Goal: Task Accomplishment & Management: Manage account settings

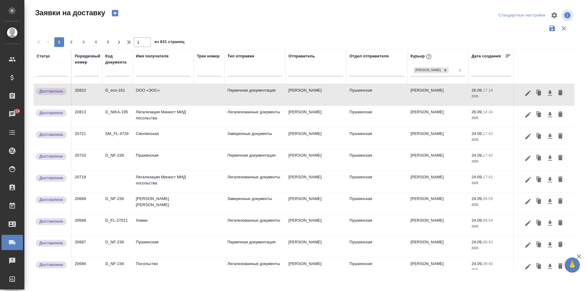
click at [149, 73] on input "text" at bounding box center [163, 72] width 55 height 8
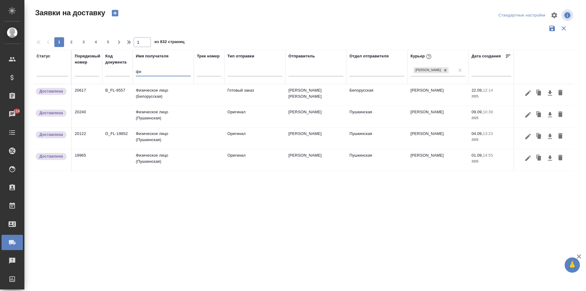
type input "ф"
type input "физ"
click at [153, 93] on td "Физическое лицо (Белорусская)" at bounding box center [163, 94] width 61 height 21
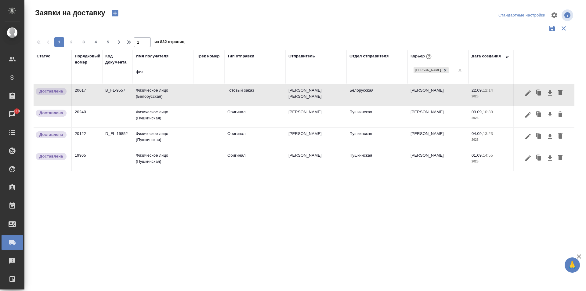
click at [164, 96] on td "Физическое лицо (Белорусская)" at bounding box center [163, 94] width 61 height 21
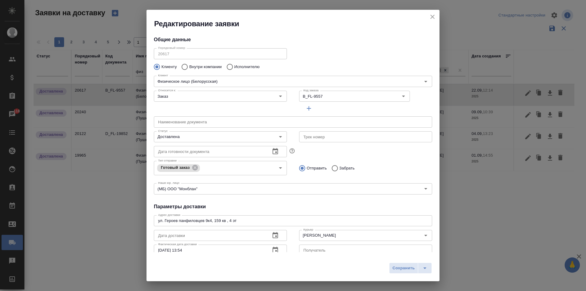
type input "[PERSON_NAME] [PERSON_NAME]"
type input "Наталия"
type input "[PHONE_NUMBER]"
click at [434, 17] on icon "close" at bounding box center [432, 16] width 7 height 7
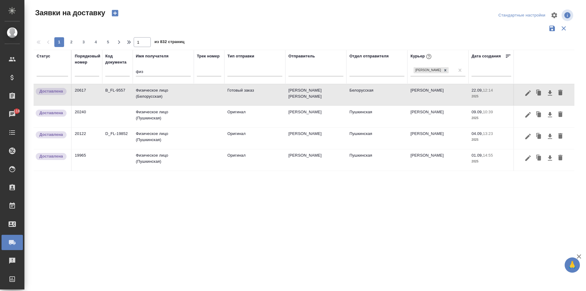
click at [157, 117] on td "Физическое лицо (Пушкинская)" at bounding box center [163, 116] width 61 height 21
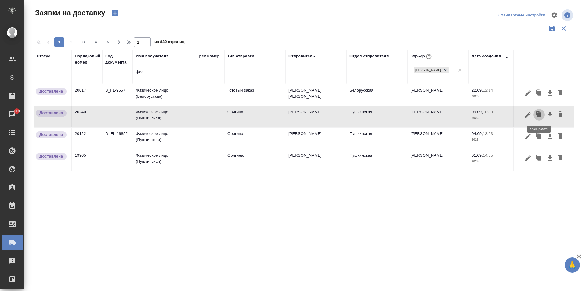
click at [539, 115] on icon "button" at bounding box center [540, 114] width 4 height 5
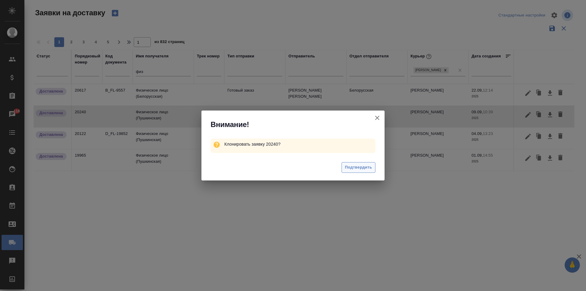
click at [364, 167] on span "Подтвердить" at bounding box center [358, 167] width 27 height 7
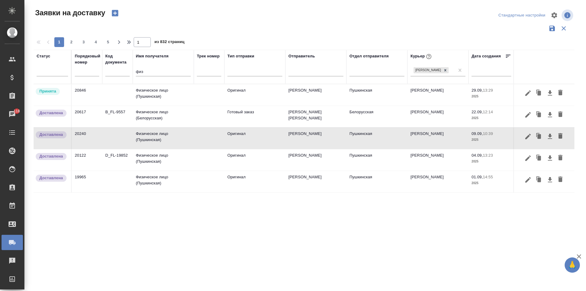
click at [153, 89] on td "Физическое лицо (Пушкинская)" at bounding box center [163, 94] width 61 height 21
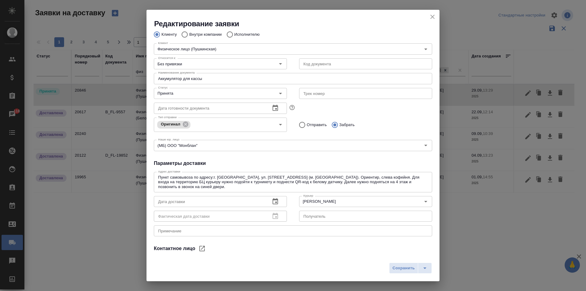
scroll to position [61, 0]
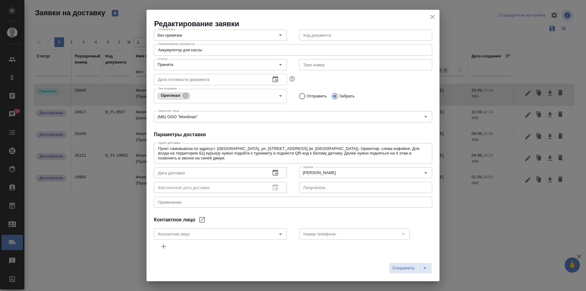
click at [274, 172] on icon "button" at bounding box center [275, 172] width 7 height 7
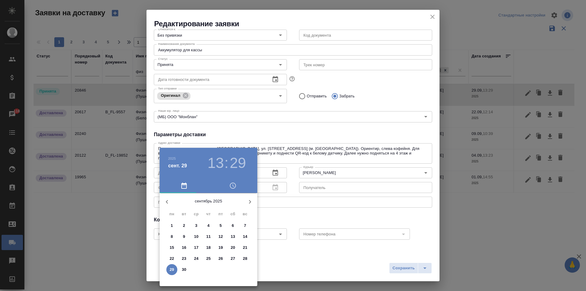
click at [181, 271] on span "30" at bounding box center [184, 270] width 11 height 6
type input "[DATE] 13:29"
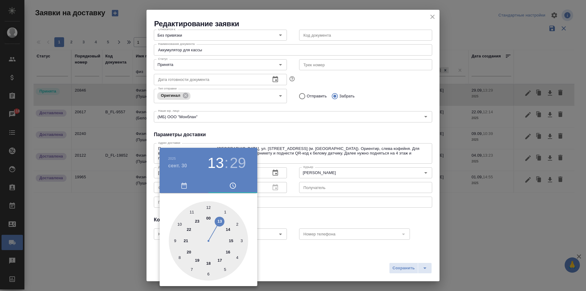
click at [348, 230] on div at bounding box center [293, 145] width 586 height 291
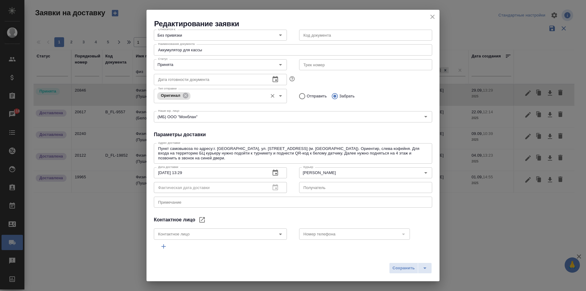
scroll to position [0, 0]
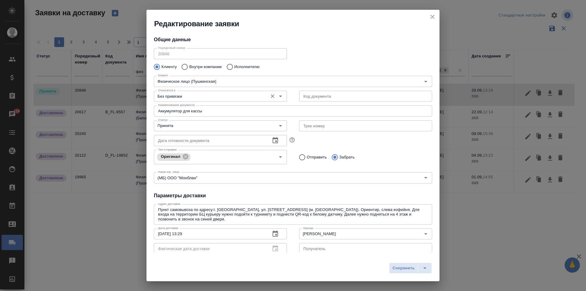
click at [188, 98] on input "Без привязки" at bounding box center [210, 96] width 109 height 7
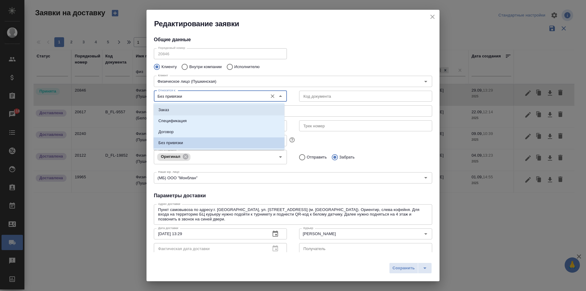
click at [172, 112] on li "Заказ" at bounding box center [219, 109] width 131 height 11
type input "Заказ"
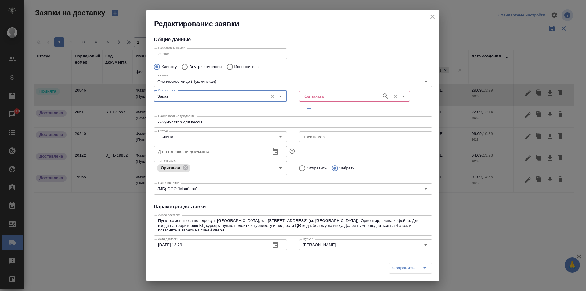
click at [336, 96] on input "Код заказа" at bounding box center [340, 96] width 78 height 7
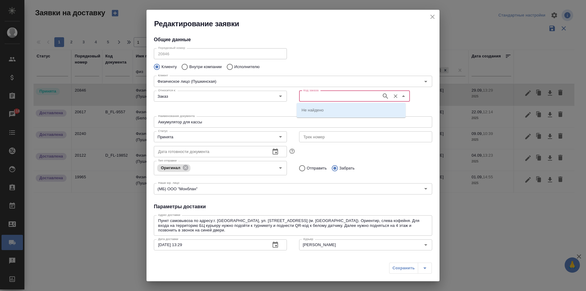
paste input "X:\DMT\ЗАКАЗЫ\КОМПАНИИ\2 ПОСТОЯННЫЕ\Ростех_RST\D_RST-59"
drag, startPoint x: 359, startPoint y: 95, endPoint x: 354, endPoint y: 96, distance: 4.6
click at [358, 96] on input "X:\DMT\ЗАКАЗЫ\КОМПАНИИ\2 ПОСТОЯННЫЕ\Ростех_RST\D_RST-59" at bounding box center [340, 96] width 78 height 7
click at [354, 96] on input "X:\DMT\ЗАКАЗЫ\КОМПАНИИ\2 ПОСТОЯННЫЕ\Ростех_RST\D_RST-59" at bounding box center [340, 96] width 78 height 7
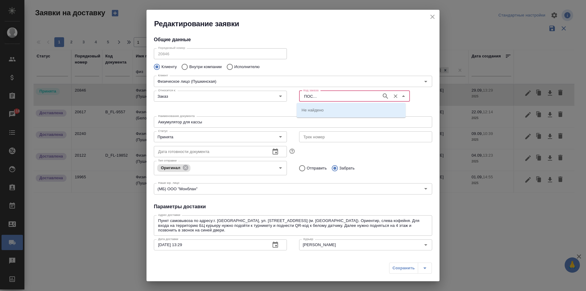
scroll to position [0, 0]
drag, startPoint x: 370, startPoint y: 96, endPoint x: 129, endPoint y: 103, distance: 241.1
click at [129, 103] on div "Редактирование заявки Общие данные Порядковый номер 20846 Порядковый номер Клие…" at bounding box center [293, 145] width 586 height 291
click at [339, 96] on input "59" at bounding box center [340, 96] width 78 height 7
type input "5"
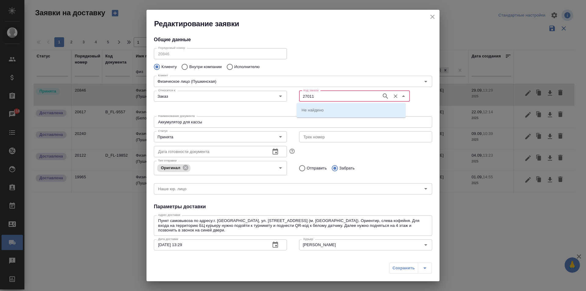
type input "27011"
click at [329, 113] on li "D_FL-27011" at bounding box center [351, 109] width 109 height 11
type input "(МБ) ООО "Монблан""
type input "D_FL-27011"
click at [329, 113] on div "Наименование документа Аккумулятор для кассы Наименование документа" at bounding box center [293, 121] width 291 height 27
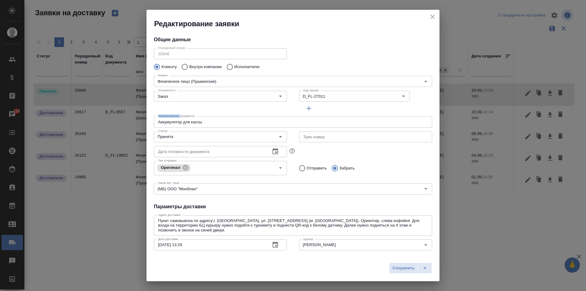
type input "Редькин [PERSON_NAME]"
drag, startPoint x: 205, startPoint y: 122, endPoint x: 157, endPoint y: 123, distance: 47.9
click at [157, 123] on input "Аккумулятор для кассы" at bounding box center [293, 121] width 279 height 11
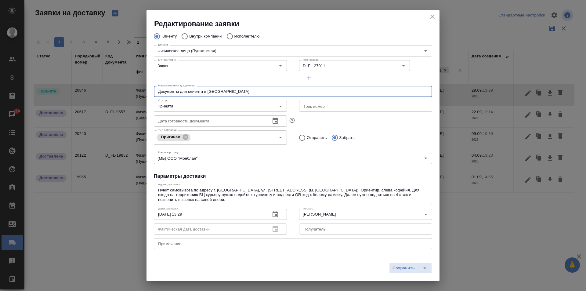
type input "Документы для клиента в [GEOGRAPHIC_DATA]"
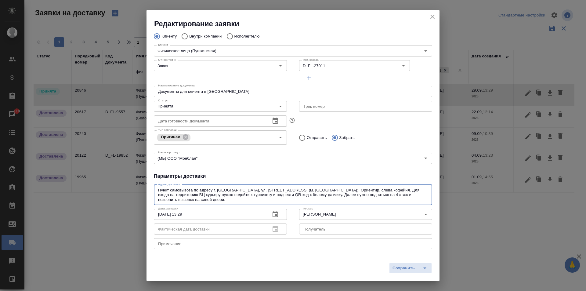
drag, startPoint x: 190, startPoint y: 198, endPoint x: 123, endPoint y: 185, distance: 68.6
click at [123, 185] on div "Редактирование заявки Общие данные Порядковый номер 20846 Порядковый номер Клие…" at bounding box center [293, 145] width 586 height 291
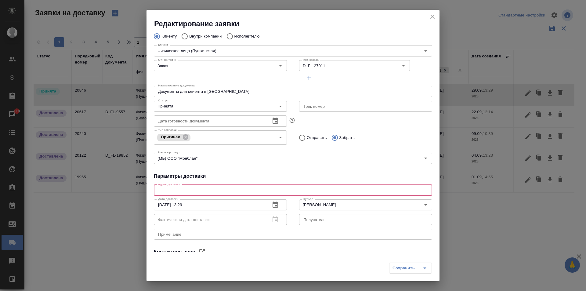
scroll to position [61, 0]
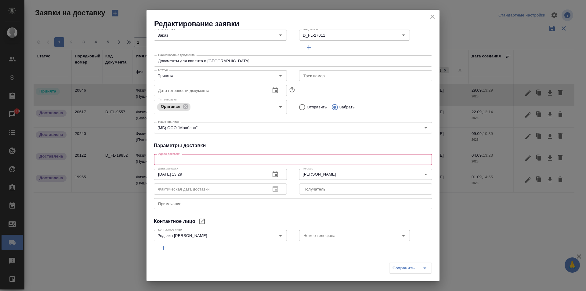
click at [180, 158] on textarea at bounding box center [293, 159] width 270 height 5
click at [321, 240] on div "Номер телефона" at bounding box center [354, 235] width 111 height 11
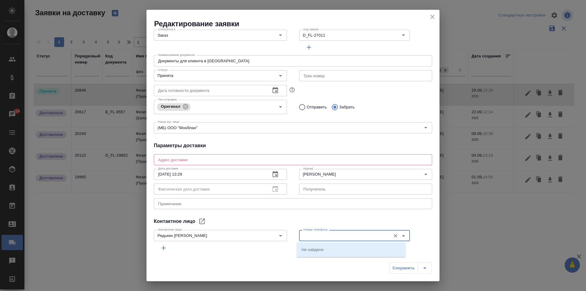
click at [316, 235] on input "Номер телефона" at bounding box center [344, 235] width 87 height 7
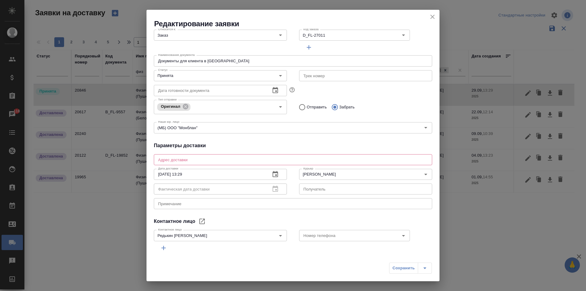
click at [158, 201] on div "x Примечание" at bounding box center [293, 203] width 279 height 11
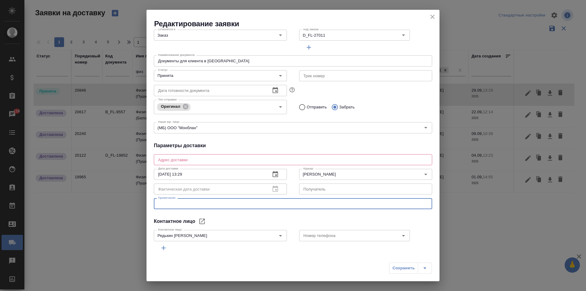
paste textarea "Редькин [PERSON_NAME], тел. [PHONE_NUMBER]"
type textarea "Редькин [PERSON_NAME], тел. [PHONE_NUMBER]"
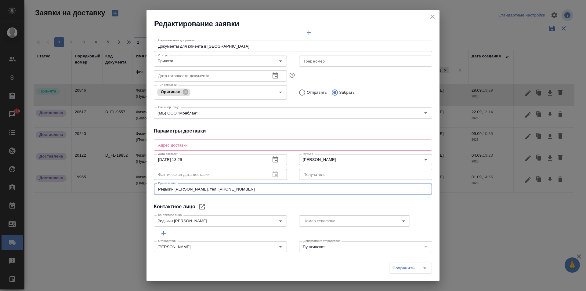
scroll to position [83, 0]
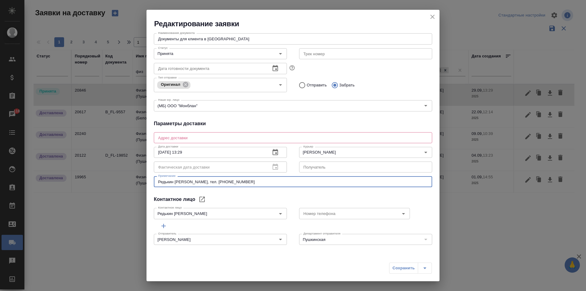
click at [182, 138] on textarea at bounding box center [293, 137] width 270 height 5
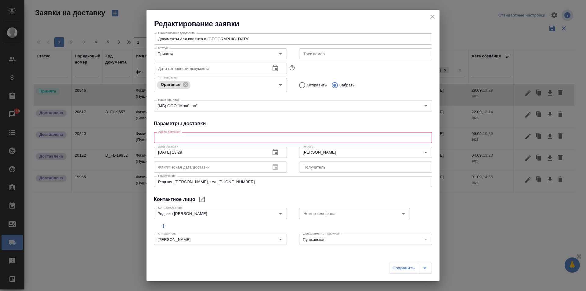
click at [182, 138] on textarea at bounding box center [293, 137] width 270 height 5
paste textarea "аэропорт [GEOGRAPHIC_DATA], быть там к 15:30 клиент сам позвонит как получит ба…"
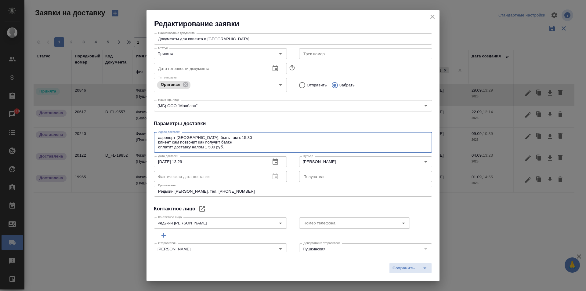
click at [160, 139] on textarea "аэропорт [GEOGRAPHIC_DATA], быть там к 15:30 клиент сам позвонит как получит ба…" at bounding box center [293, 142] width 270 height 14
click at [158, 143] on div "Аэропорт Шереметьево, быть там к 15:30 клиент сам позвонит как получит багаж оп…" at bounding box center [293, 142] width 279 height 20
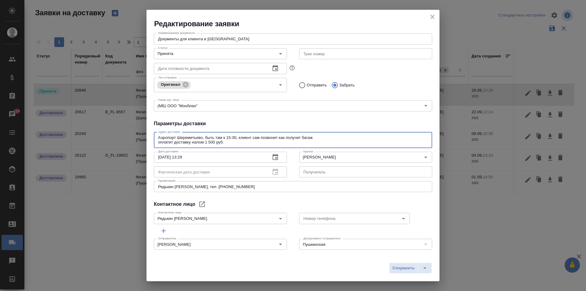
click at [315, 140] on textarea "Аэропорт Шереметьево, быть там к 15:30, клиент сам позвонит как получит багаж о…" at bounding box center [293, 139] width 270 height 9
click at [159, 142] on textarea "Аэропорт Шереметьево, быть там к 15:30, клиент сам позвонит как получит багаж о…" at bounding box center [293, 139] width 270 height 9
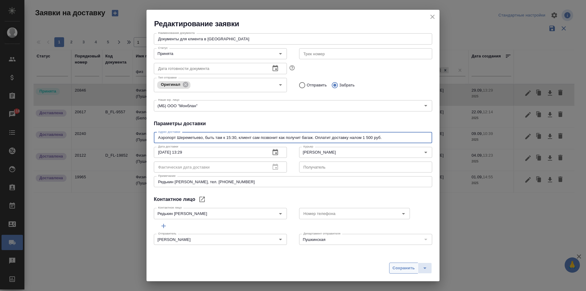
type textarea "Аэропорт Шереметьево, быть там к 15:30, клиент сам позвонит как получит багаж. …"
click at [414, 268] on span "Сохранить" at bounding box center [404, 268] width 22 height 7
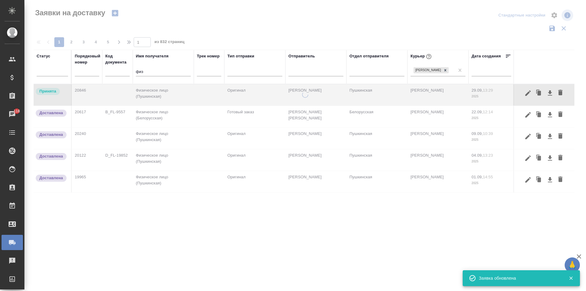
scroll to position [0, 0]
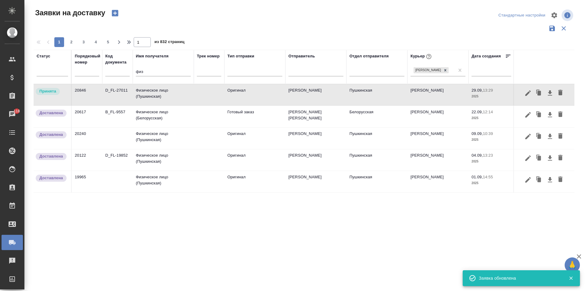
click at [163, 106] on td "Физическое лицо (Пушкинская)" at bounding box center [163, 94] width 61 height 21
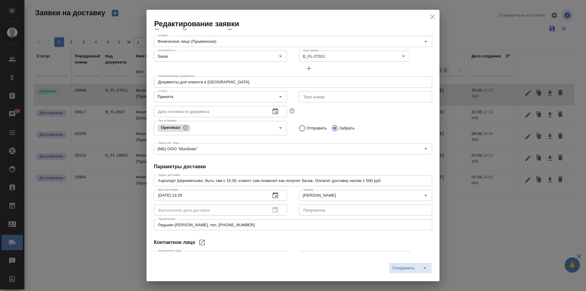
scroll to position [83, 0]
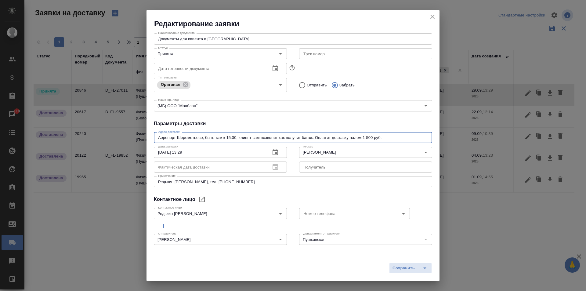
drag, startPoint x: 314, startPoint y: 137, endPoint x: 506, endPoint y: 143, distance: 191.9
click at [506, 143] on div "Редактирование заявки Общие данные Порядковый номер 20846 Порядковый номер Клие…" at bounding box center [293, 145] width 586 height 291
click at [432, 15] on icon "close" at bounding box center [432, 16] width 7 height 7
type textarea "Аэропорт Шереметьево, быть там к 15:30, клиент сам позвонит как получит багаж. …"
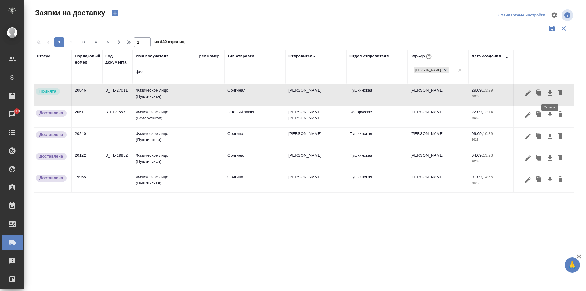
click at [551, 94] on icon "button" at bounding box center [550, 92] width 7 height 7
click at [154, 93] on td "Физическое лицо (Пушкинская)" at bounding box center [163, 94] width 61 height 21
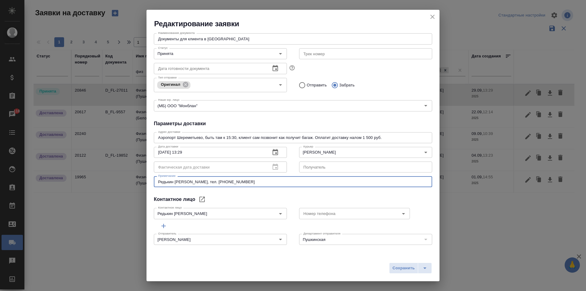
drag, startPoint x: 239, startPoint y: 180, endPoint x: 203, endPoint y: 181, distance: 35.5
click at [203, 181] on textarea "Редькин [PERSON_NAME], тел. [PHONE_NUMBER]" at bounding box center [293, 182] width 270 height 5
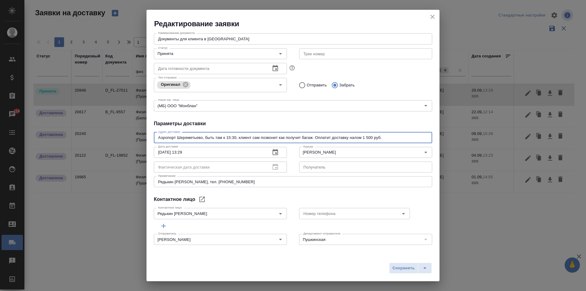
drag, startPoint x: 313, startPoint y: 138, endPoint x: 504, endPoint y: 139, distance: 190.3
click at [504, 139] on div "Редактирование заявки Общие данные Порядковый номер 20846 Порядковый номер Клие…" at bounding box center [293, 145] width 586 height 291
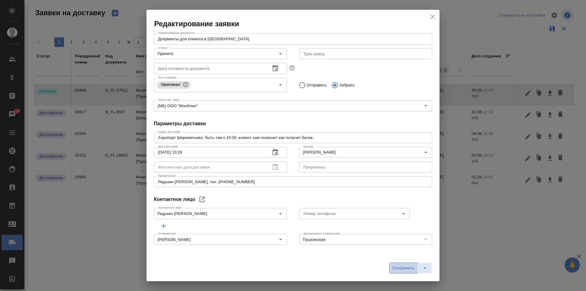
click at [398, 267] on span "Сохранить" at bounding box center [404, 268] width 22 height 7
type textarea "Аэропорт Шереметьево, быть там к 15:30, клиент сам позвонит как получит багаж. …"
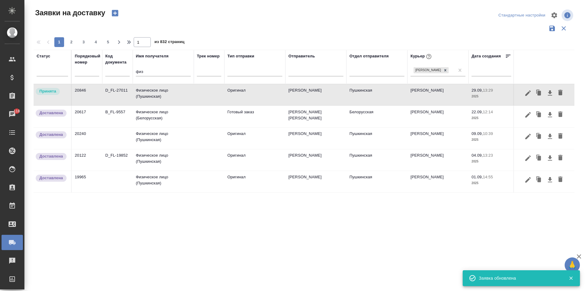
click at [174, 96] on td "Физическое лицо (Пушкинская)" at bounding box center [163, 94] width 61 height 21
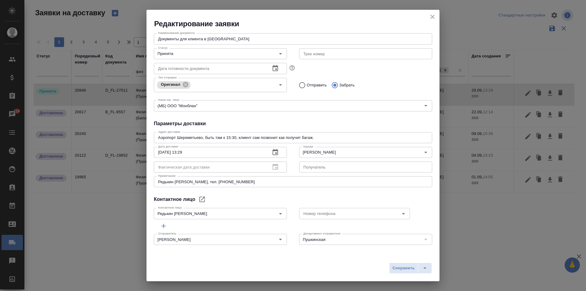
click at [434, 16] on icon "close" at bounding box center [432, 16] width 7 height 7
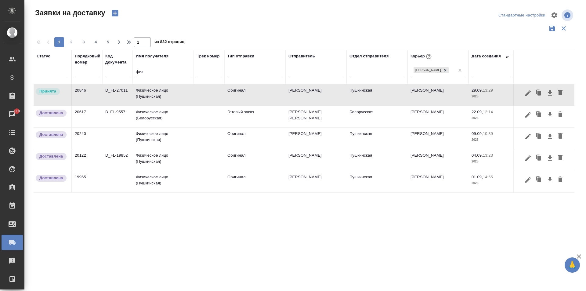
drag, startPoint x: 127, startPoint y: 75, endPoint x: 111, endPoint y: 73, distance: 16.6
click at [111, 73] on tr "Статус Порядковый номер Код документа Имя получателя физ Трек номер Тип отправк…" at bounding box center [351, 67] width 634 height 34
